Goal: Download file/media

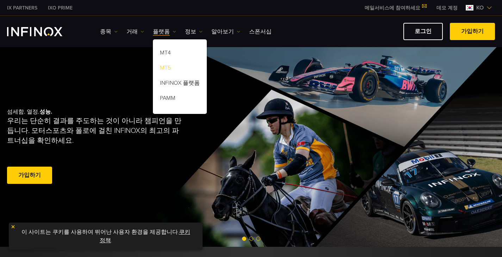
click at [167, 67] on link "MT5" at bounding box center [180, 69] width 54 height 15
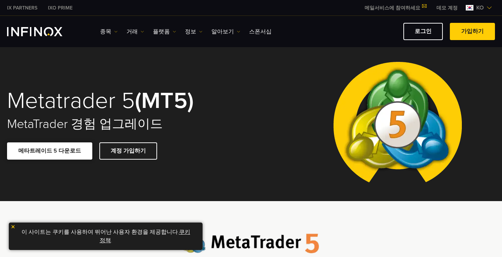
click at [47, 146] on link "메타트레이드 5 다운로드" at bounding box center [49, 151] width 85 height 17
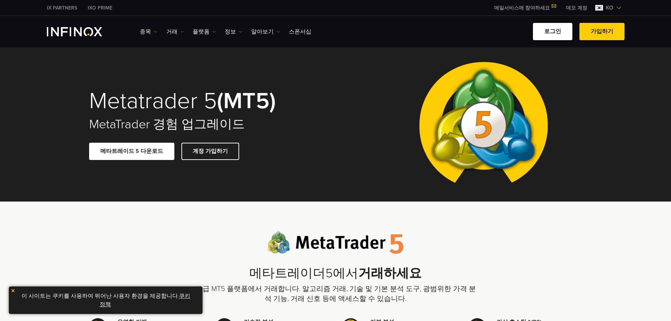
click at [502, 34] on link "로그인" at bounding box center [552, 31] width 39 height 17
